Goal: Register for event/course: Register for event/course

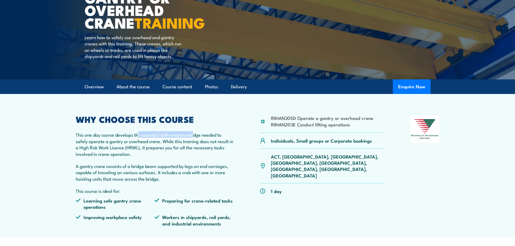
drag, startPoint x: 139, startPoint y: 134, endPoint x: 194, endPoint y: 138, distance: 54.7
click at [194, 138] on p "This one day course develops the essential skills and knowledge needed to safel…" at bounding box center [155, 144] width 158 height 25
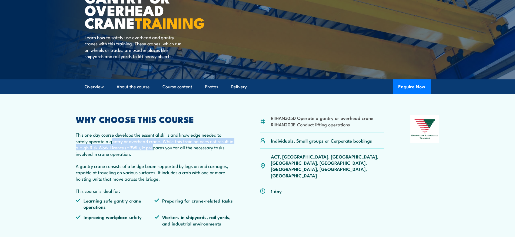
drag, startPoint x: 112, startPoint y: 142, endPoint x: 159, endPoint y: 149, distance: 47.2
click at [159, 149] on p "This one day course develops the essential skills and knowledge needed to safel…" at bounding box center [155, 144] width 158 height 25
click at [190, 151] on p "This one day course develops the essential skills and knowledge needed to safel…" at bounding box center [155, 144] width 158 height 25
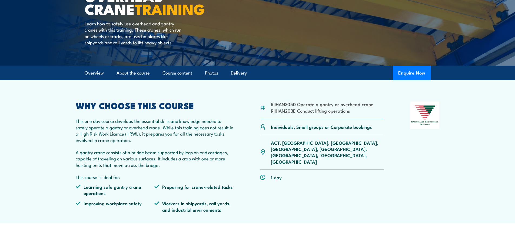
scroll to position [108, 0]
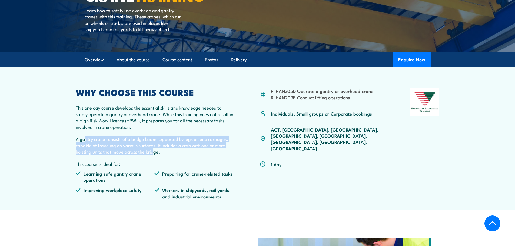
drag, startPoint x: 113, startPoint y: 147, endPoint x: 154, endPoint y: 154, distance: 41.1
click at [154, 154] on p "A gantry crane consists of a bridge beam supported by legs on end carriages, ca…" at bounding box center [155, 145] width 158 height 19
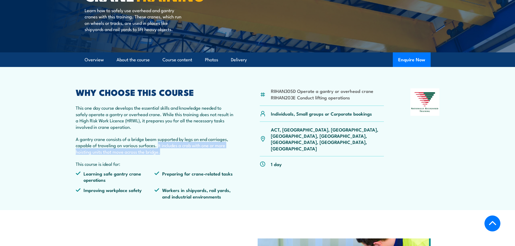
drag, startPoint x: 158, startPoint y: 148, endPoint x: 200, endPoint y: 150, distance: 42.2
click at [200, 150] on p "A gantry crane consists of a bridge beam supported by legs on end carriages, ca…" at bounding box center [155, 145] width 158 height 19
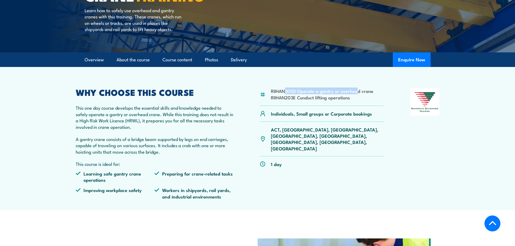
drag, startPoint x: 284, startPoint y: 89, endPoint x: 356, endPoint y: 90, distance: 72.2
click at [356, 90] on li "RIIHAN305D Operate a gantry or overhead crane" at bounding box center [322, 91] width 102 height 6
click at [356, 94] on li "RIIHAN305D Operate a gantry or overhead crane" at bounding box center [322, 91] width 102 height 6
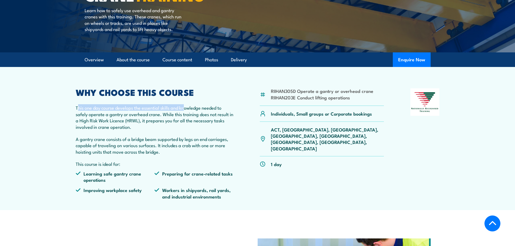
drag, startPoint x: 78, startPoint y: 108, endPoint x: 185, endPoint y: 109, distance: 107.8
click at [185, 109] on p "This one day course develops the essential skills and knowledge needed to safel…" at bounding box center [155, 117] width 158 height 25
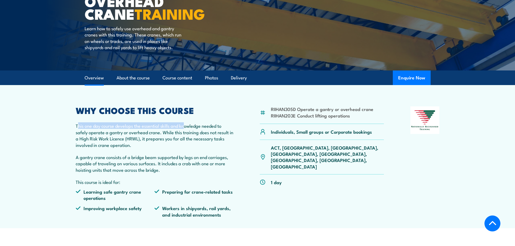
scroll to position [81, 0]
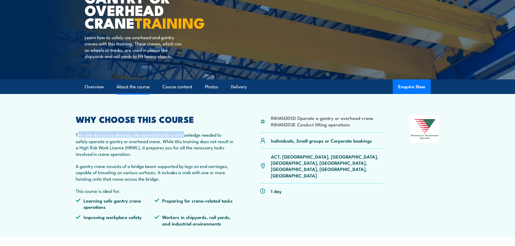
click at [144, 88] on link "About the course" at bounding box center [132, 87] width 33 height 14
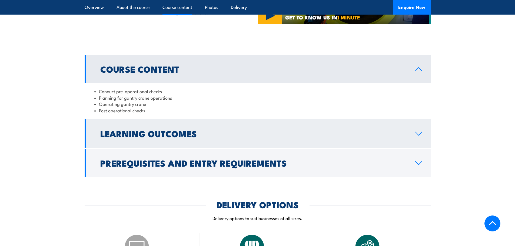
scroll to position [416, 0]
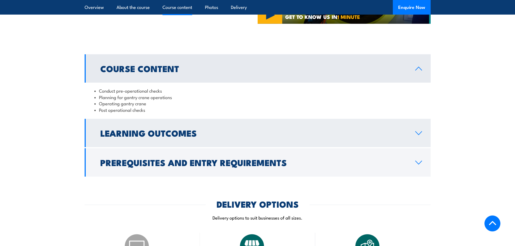
click at [145, 137] on h2 "Learning Outcomes" at bounding box center [253, 133] width 306 height 8
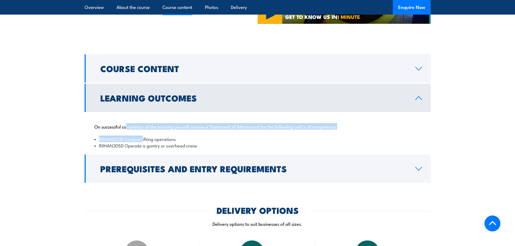
drag, startPoint x: 126, startPoint y: 129, endPoint x: 144, endPoint y: 131, distance: 17.7
click at [144, 131] on div "On successful completion of the training you will receive a Statement of Attain…" at bounding box center [258, 132] width 346 height 41
click at [143, 124] on p "On successful completion of the training you will receive a Statement of Attain…" at bounding box center [257, 126] width 326 height 5
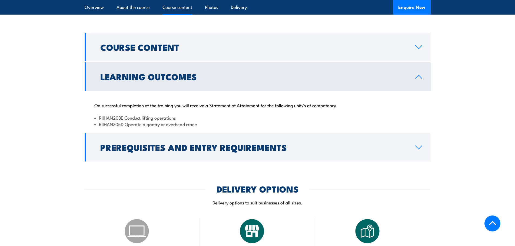
scroll to position [470, 0]
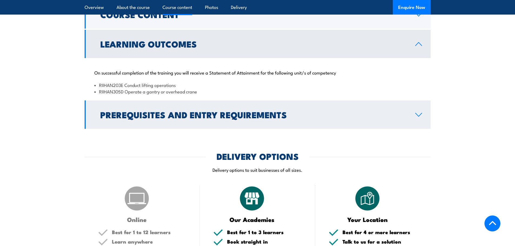
click at [152, 116] on h2 "Prerequisites and Entry Requirements" at bounding box center [253, 115] width 306 height 8
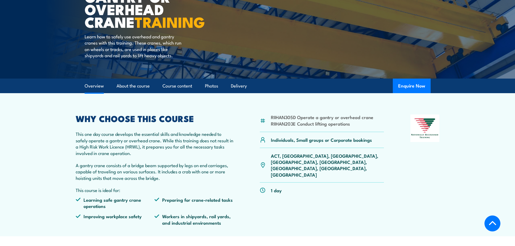
scroll to position [65, 0]
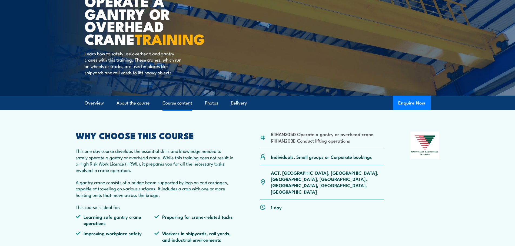
click at [189, 103] on link "Course content" at bounding box center [177, 103] width 30 height 14
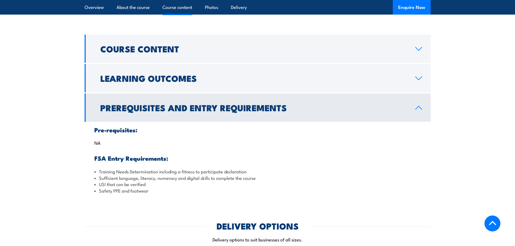
scroll to position [437, 0]
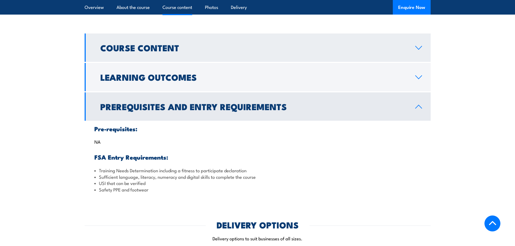
click at [163, 46] on h2 "Course Content" at bounding box center [253, 48] width 306 height 8
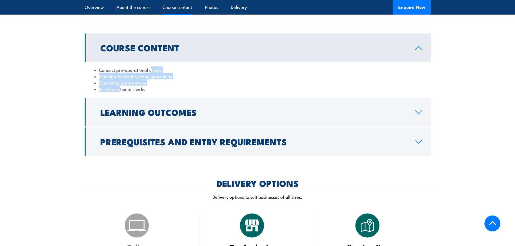
drag, startPoint x: 149, startPoint y: 68, endPoint x: 119, endPoint y: 94, distance: 39.5
click at [119, 94] on div "Conduct pre-operational checks Planning for gantry crane operations Operating g…" at bounding box center [258, 79] width 346 height 35
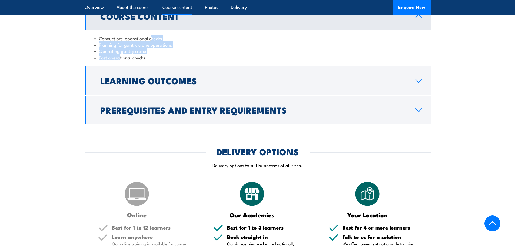
scroll to position [471, 0]
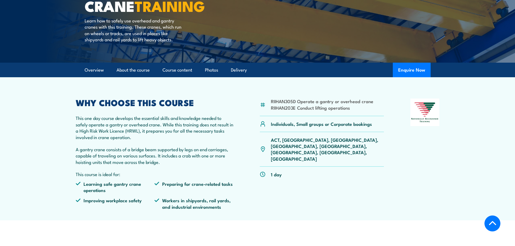
scroll to position [98, 0]
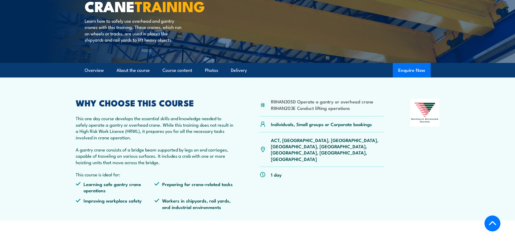
click at [414, 71] on button "Enquire Now" at bounding box center [412, 70] width 38 height 15
